Goal: Task Accomplishment & Management: Manage account settings

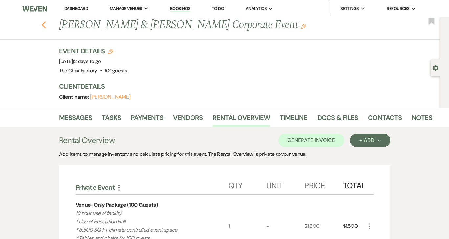
click at [44, 27] on use "button" at bounding box center [43, 24] width 4 height 7
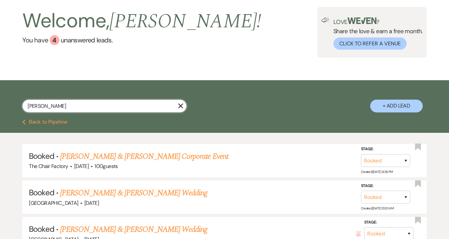
click at [81, 108] on input "[PERSON_NAME]" at bounding box center [104, 106] width 164 height 13
click at [184, 105] on input "[PERSON_NAME]" at bounding box center [104, 106] width 164 height 13
click at [181, 105] on use "button" at bounding box center [180, 105] width 5 height 5
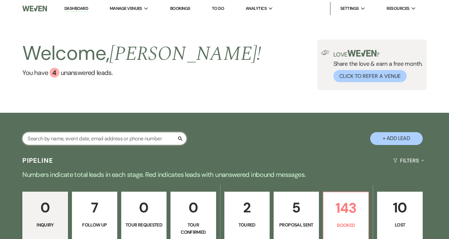
click at [160, 144] on input "text" at bounding box center [104, 138] width 164 height 13
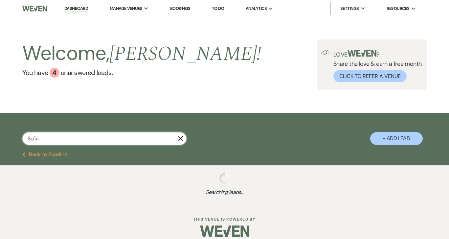
type input "Sofia"
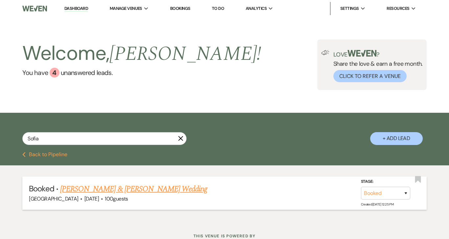
click at [141, 190] on link "[PERSON_NAME] & [PERSON_NAME] Wedding" at bounding box center [133, 189] width 147 height 12
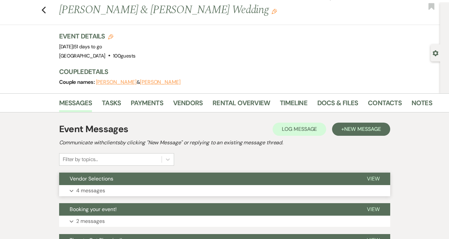
scroll to position [15, 0]
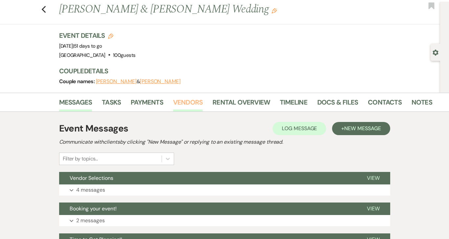
click at [189, 102] on link "Vendors" at bounding box center [188, 104] width 30 height 14
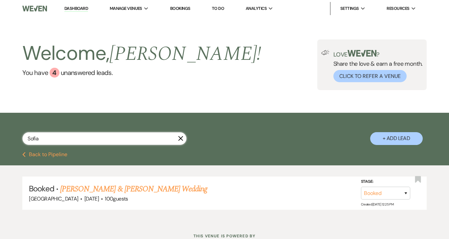
click at [129, 140] on input "Sofia" at bounding box center [104, 138] width 164 height 13
click at [141, 189] on link "[PERSON_NAME] & [PERSON_NAME] Wedding" at bounding box center [133, 189] width 147 height 12
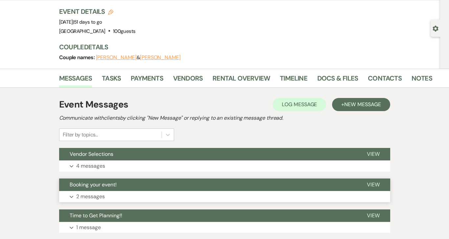
scroll to position [39, 0]
click at [95, 166] on p "4 messages" at bounding box center [90, 166] width 29 height 9
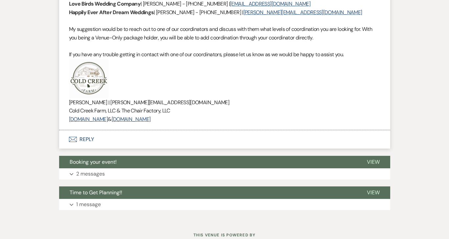
scroll to position [844, 0]
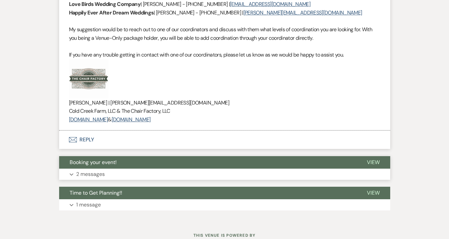
click at [92, 170] on p "2 messages" at bounding box center [90, 174] width 29 height 9
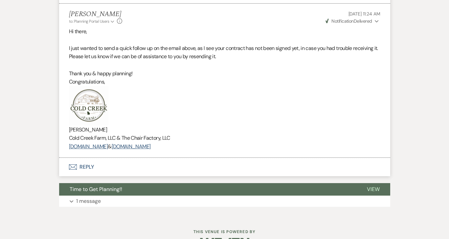
scroll to position [1241, 0]
click at [87, 197] on p "1 message" at bounding box center [88, 201] width 25 height 9
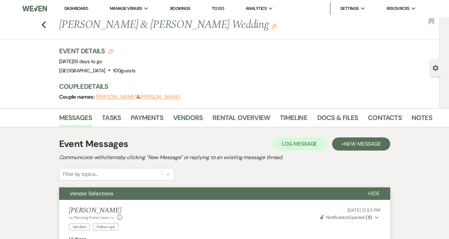
scroll to position [0, 0]
click at [339, 117] on link "Docs & Files" at bounding box center [337, 119] width 41 height 14
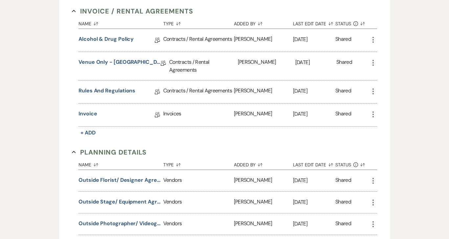
scroll to position [179, 0]
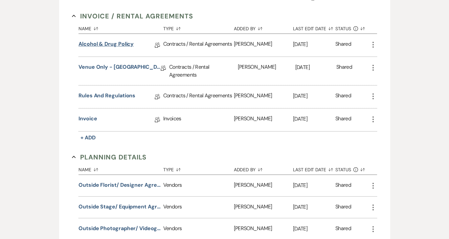
click at [117, 43] on link "Alcohol & Drug Policy" at bounding box center [105, 45] width 55 height 10
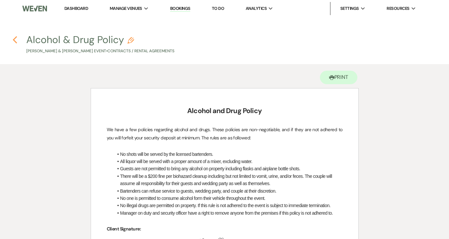
click at [15, 41] on use "button" at bounding box center [15, 39] width 4 height 7
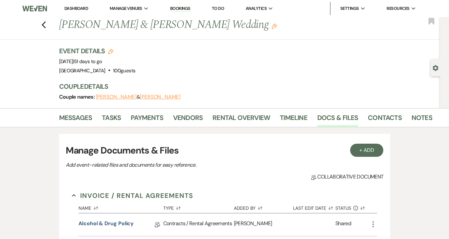
scroll to position [179, 0]
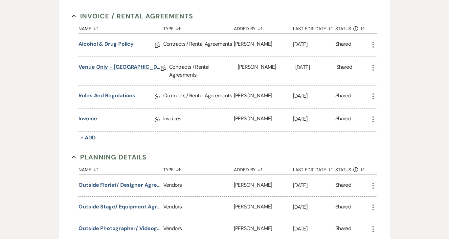
click at [96, 66] on link "Venue Only - Cold Creek Farm Contract" at bounding box center [119, 68] width 82 height 10
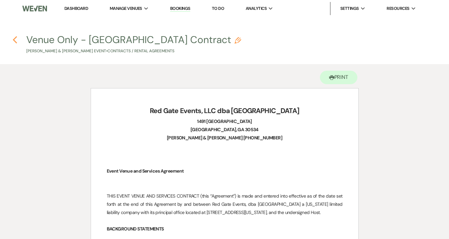
click at [15, 40] on icon "Previous" at bounding box center [14, 40] width 5 height 8
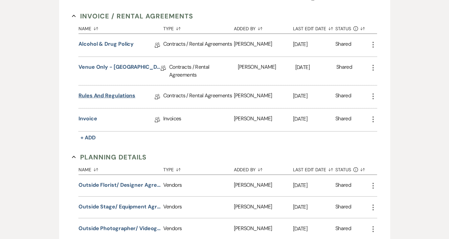
click at [117, 96] on link "Rules and Regulations" at bounding box center [106, 97] width 57 height 10
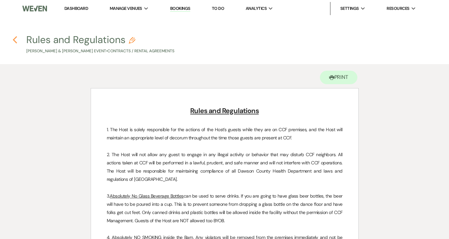
click at [15, 39] on icon "Previous" at bounding box center [14, 40] width 5 height 8
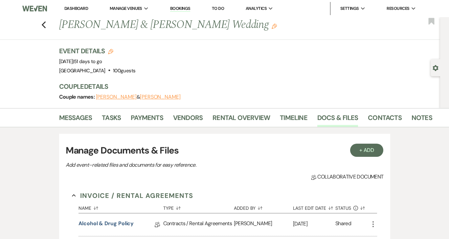
scroll to position [179, 0]
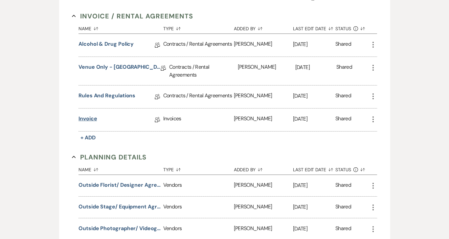
click at [89, 117] on link "Invoice" at bounding box center [87, 120] width 18 height 10
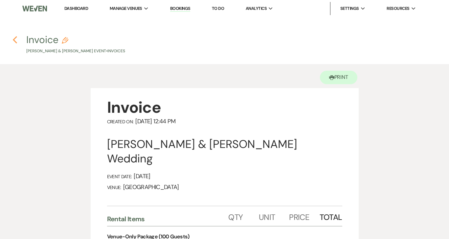
click at [16, 41] on icon "Previous" at bounding box center [14, 40] width 5 height 8
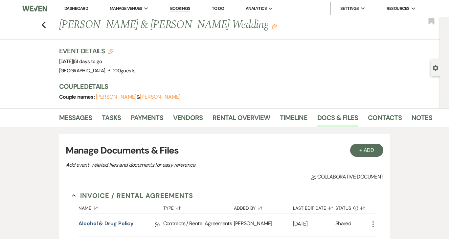
scroll to position [179, 0]
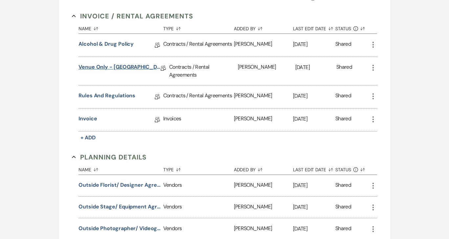
click at [136, 65] on link "Venue Only - Cold Creek Farm Contract" at bounding box center [119, 68] width 82 height 10
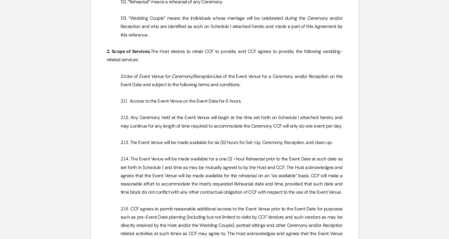
scroll to position [599, 0]
